Goal: Task Accomplishment & Management: Manage account settings

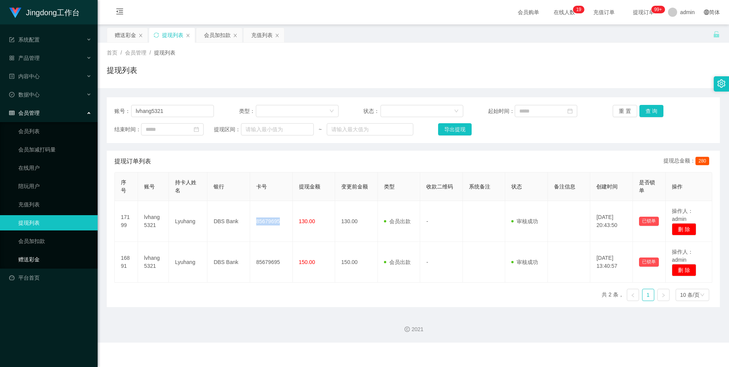
drag, startPoint x: 44, startPoint y: 260, endPoint x: 53, endPoint y: 252, distance: 12.4
click at [44, 157] on link "赠送彩金" at bounding box center [54, 259] width 73 height 15
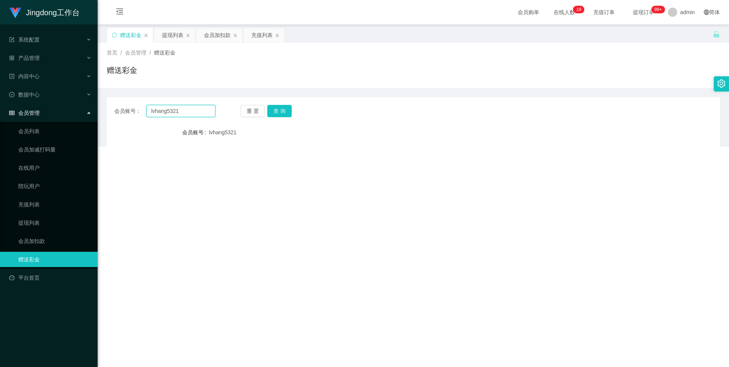
click at [163, 109] on input "lvhang5321" at bounding box center [180, 111] width 69 height 12
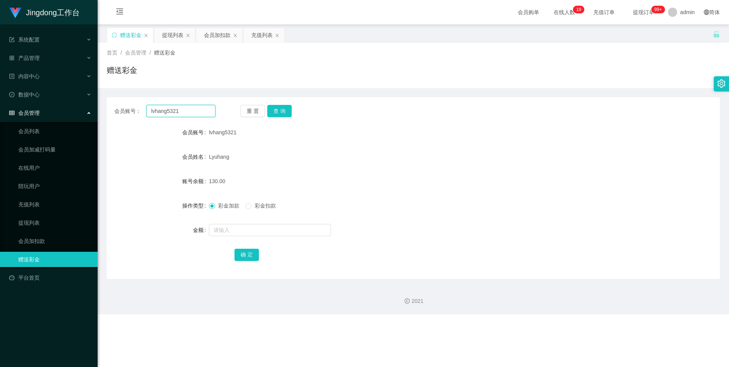
drag, startPoint x: 163, startPoint y: 109, endPoint x: 177, endPoint y: 111, distance: 14.3
click at [163, 109] on input "lvhang5321" at bounding box center [180, 111] width 69 height 12
click at [233, 110] on button "查 询" at bounding box center [279, 111] width 24 height 12
click at [233, 157] on input "text" at bounding box center [270, 230] width 122 height 12
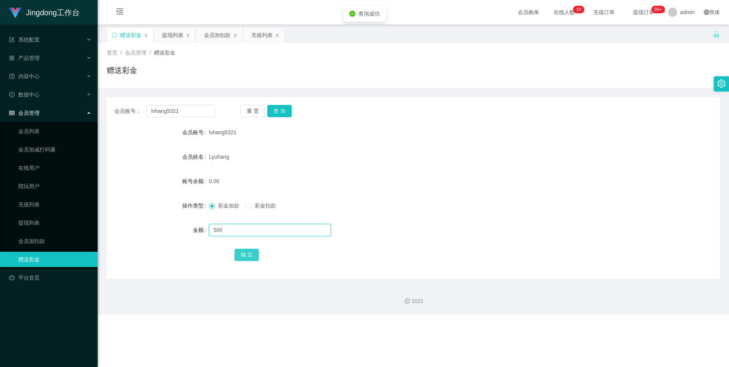
type input "500"
click at [233, 157] on button "确 定" at bounding box center [246, 255] width 24 height 12
click at [48, 130] on link "会员列表" at bounding box center [54, 131] width 73 height 15
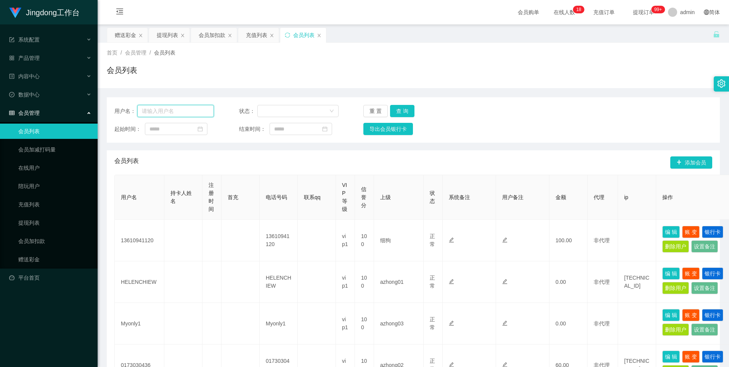
click at [174, 114] on input "text" at bounding box center [175, 111] width 77 height 12
paste input "lvhang5321"
type input "lvhang5321"
click at [233, 115] on button "查 询" at bounding box center [402, 111] width 24 height 12
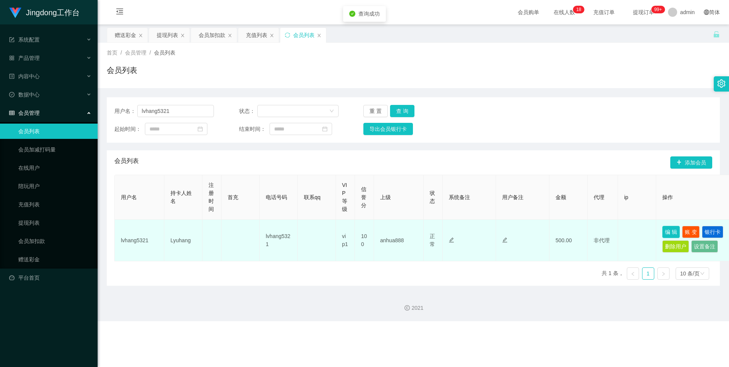
click at [233, 157] on button "编 辑" at bounding box center [671, 232] width 18 height 12
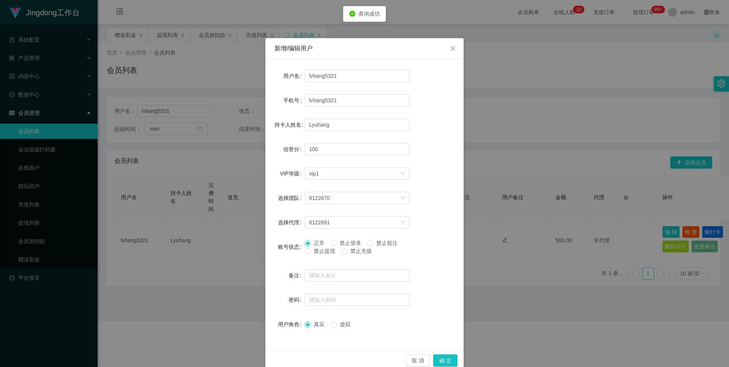
click at [233, 157] on span "禁止提现" at bounding box center [324, 251] width 27 height 6
click at [233, 157] on button "确 定" at bounding box center [445, 360] width 24 height 12
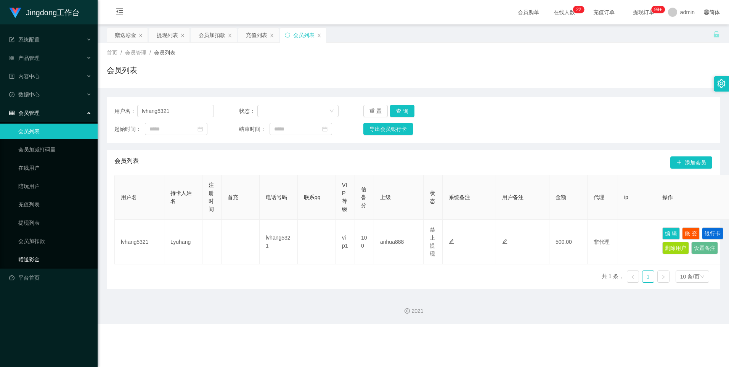
click at [60, 157] on link "赠送彩金" at bounding box center [54, 259] width 73 height 15
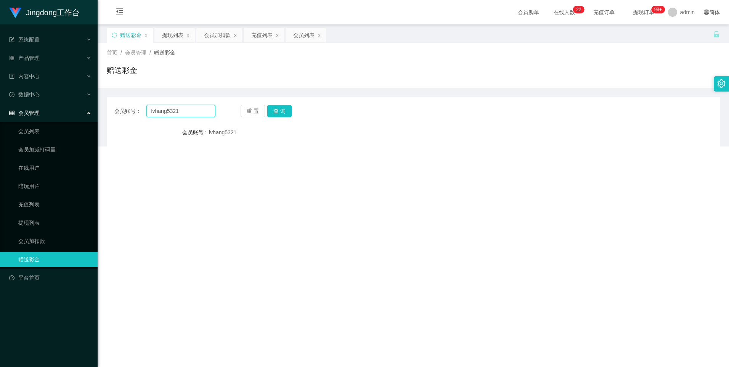
click at [167, 107] on input "lvhang5321" at bounding box center [180, 111] width 69 height 12
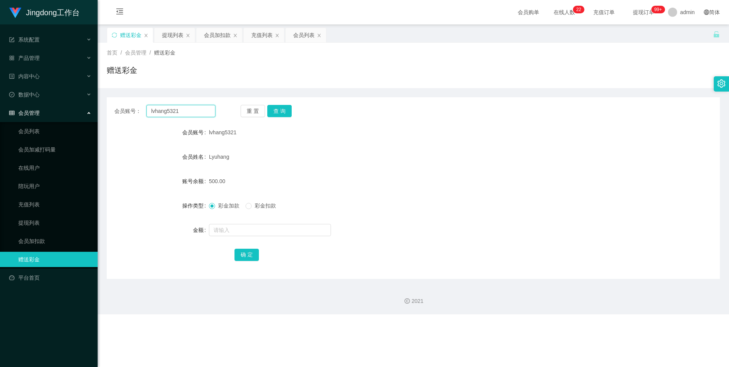
click at [167, 107] on input "lvhang5321" at bounding box center [180, 111] width 69 height 12
paste input "1135418400"
type input "1135418400"
click at [233, 108] on button "查 询" at bounding box center [279, 111] width 24 height 12
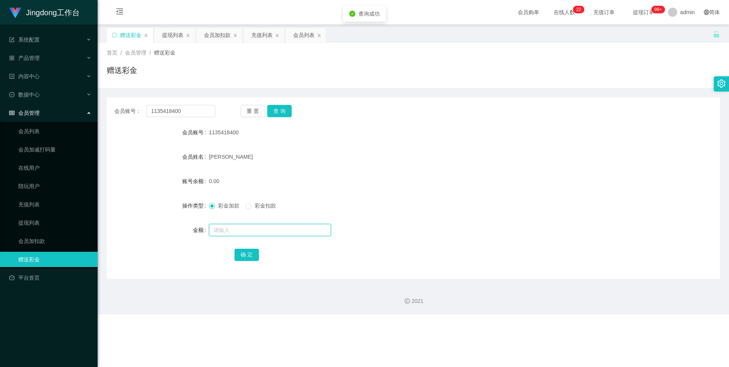
click at [233, 157] on input "text" at bounding box center [270, 230] width 122 height 12
type input "500"
click at [233, 157] on button "确 定" at bounding box center [246, 255] width 24 height 12
click at [35, 139] on link "会员列表" at bounding box center [54, 131] width 73 height 15
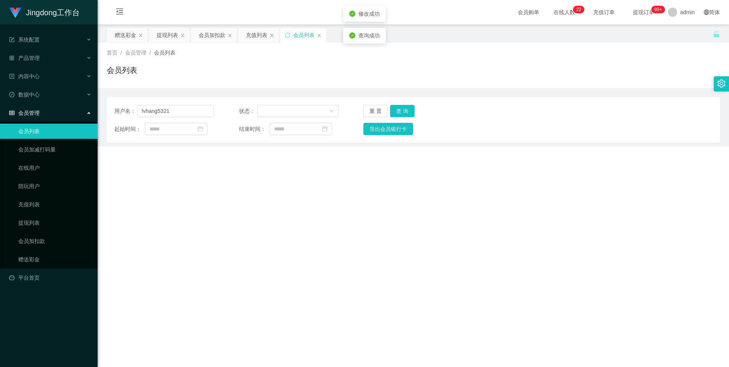
click at [41, 133] on link "会员列表" at bounding box center [54, 131] width 73 height 15
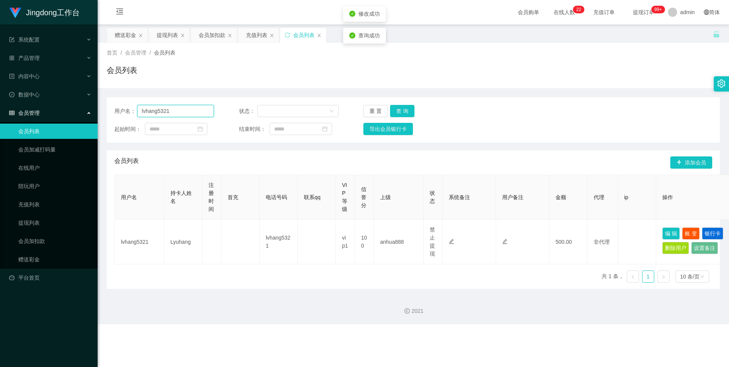
click at [181, 113] on input "lvhang5321" at bounding box center [175, 111] width 77 height 12
paste input "1135418400"
type input "1135418400"
click at [233, 109] on button "查 询" at bounding box center [402, 111] width 24 height 12
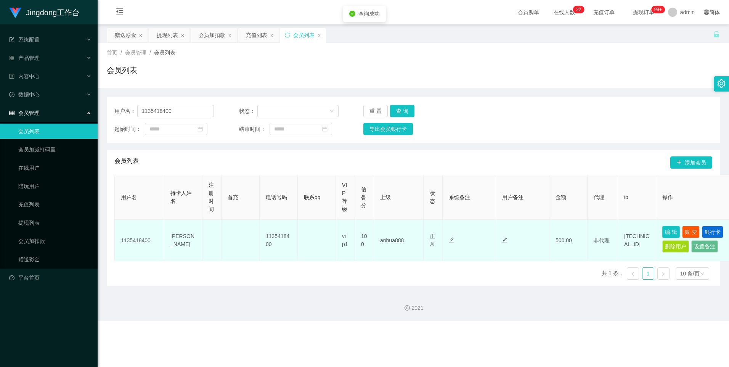
click at [233, 157] on button "编 辑" at bounding box center [671, 232] width 18 height 12
type input "1135418400"
type input "[PERSON_NAME]"
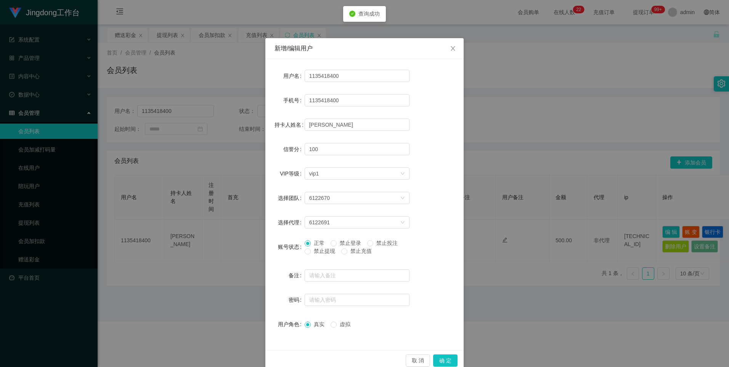
click at [233, 157] on span "禁止提现" at bounding box center [324, 251] width 27 height 6
click at [233, 157] on button "确 定" at bounding box center [445, 360] width 24 height 12
